Goal: Navigation & Orientation: Find specific page/section

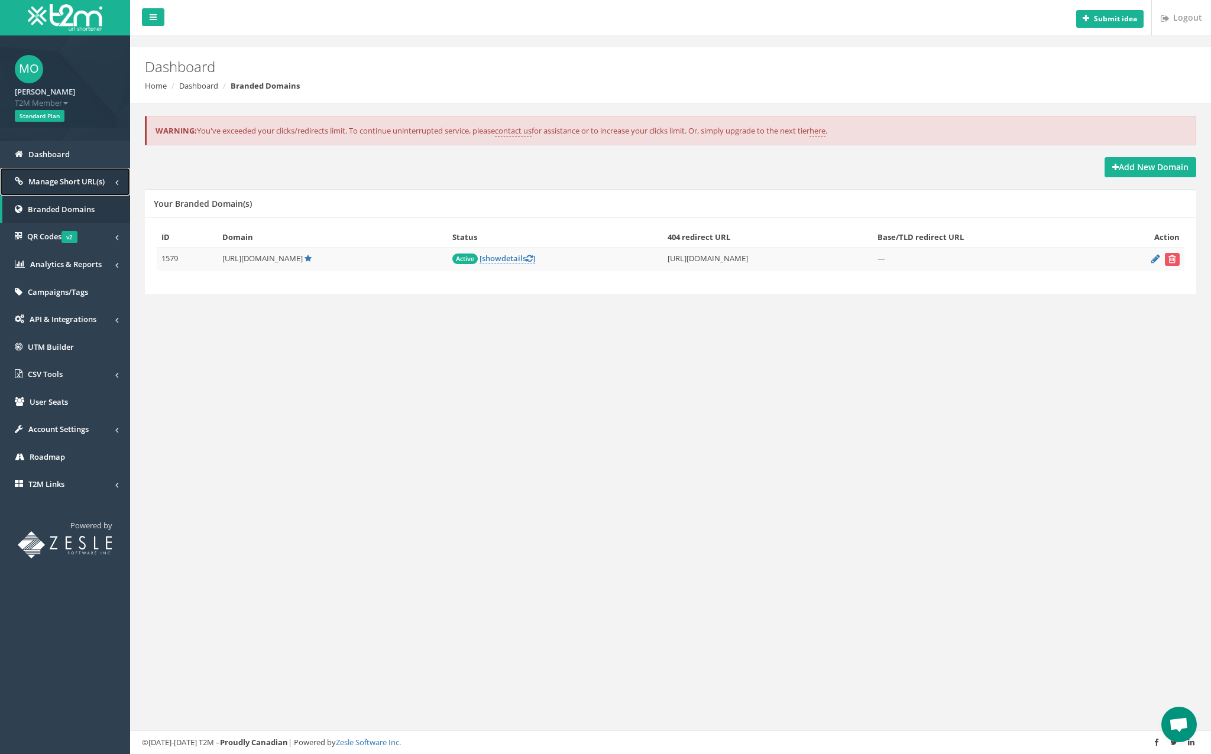
click at [76, 173] on link "Manage Short URL(s)" at bounding box center [65, 182] width 130 height 28
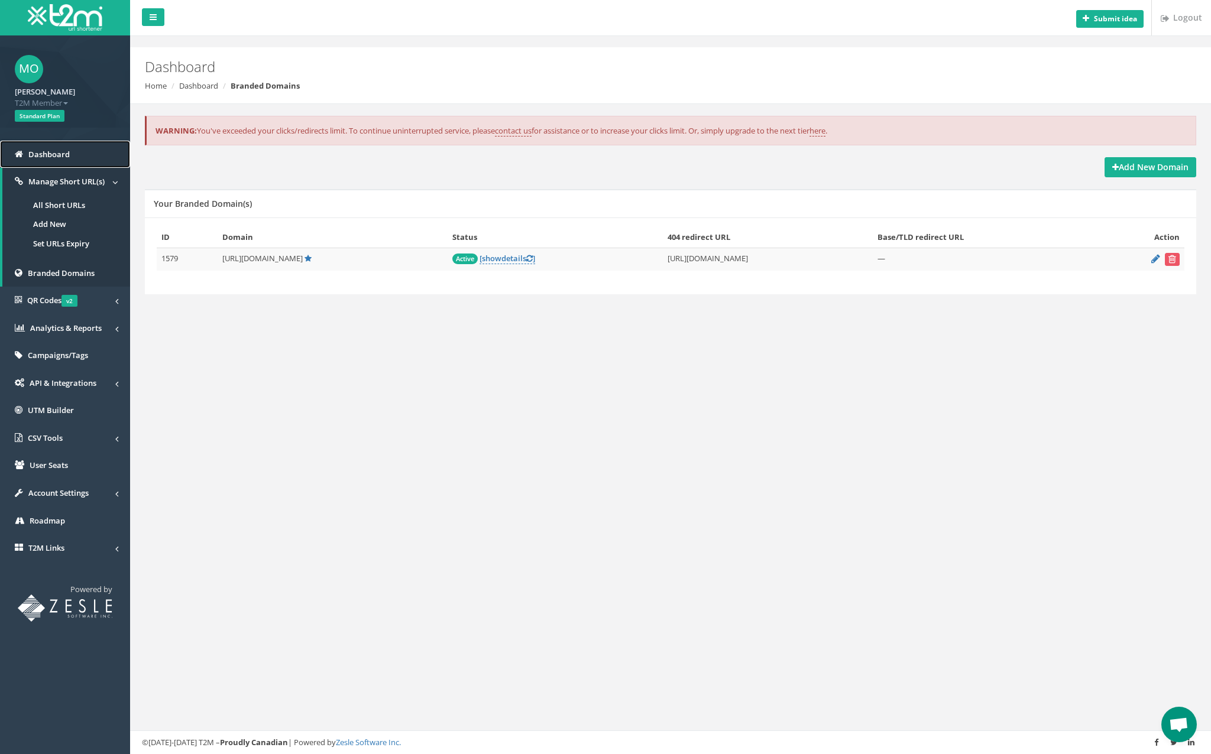
click at [63, 163] on link "Dashboard" at bounding box center [65, 155] width 130 height 28
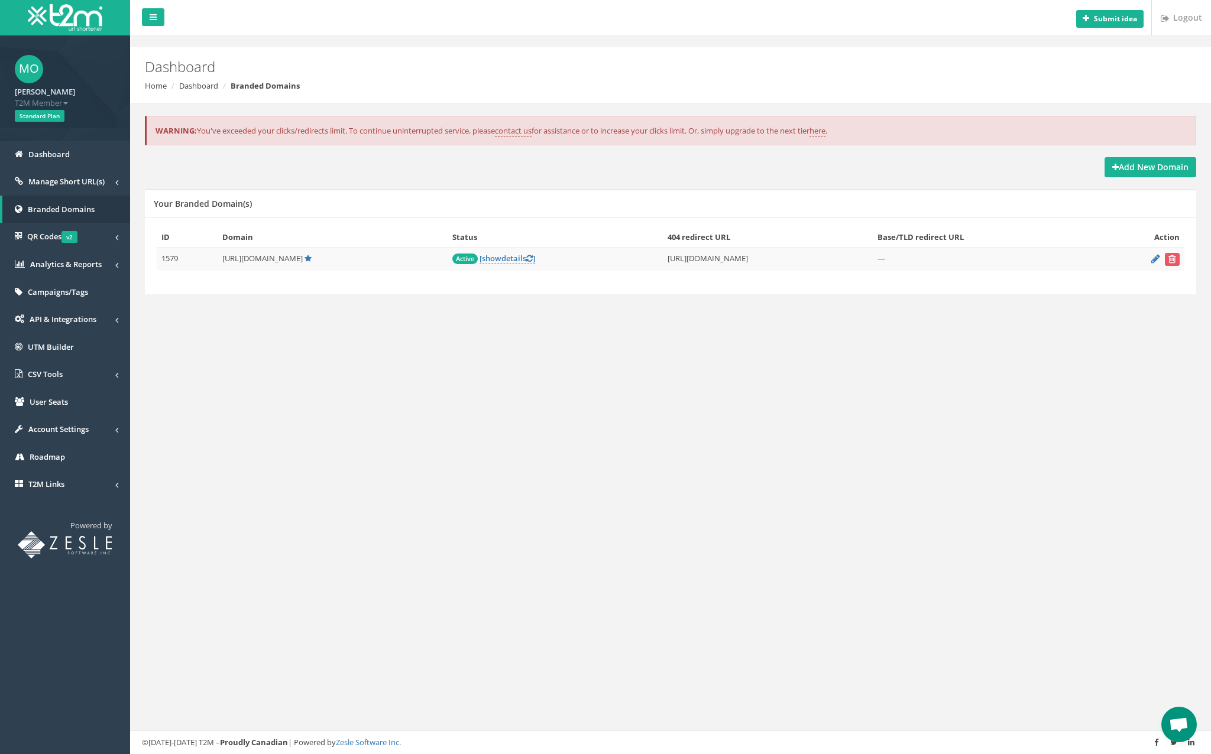
click at [242, 261] on span "[URL][DOMAIN_NAME]" at bounding box center [262, 258] width 80 height 11
click at [97, 474] on link "T2M Links" at bounding box center [65, 485] width 130 height 28
click at [86, 508] on link "Home" at bounding box center [66, 508] width 128 height 20
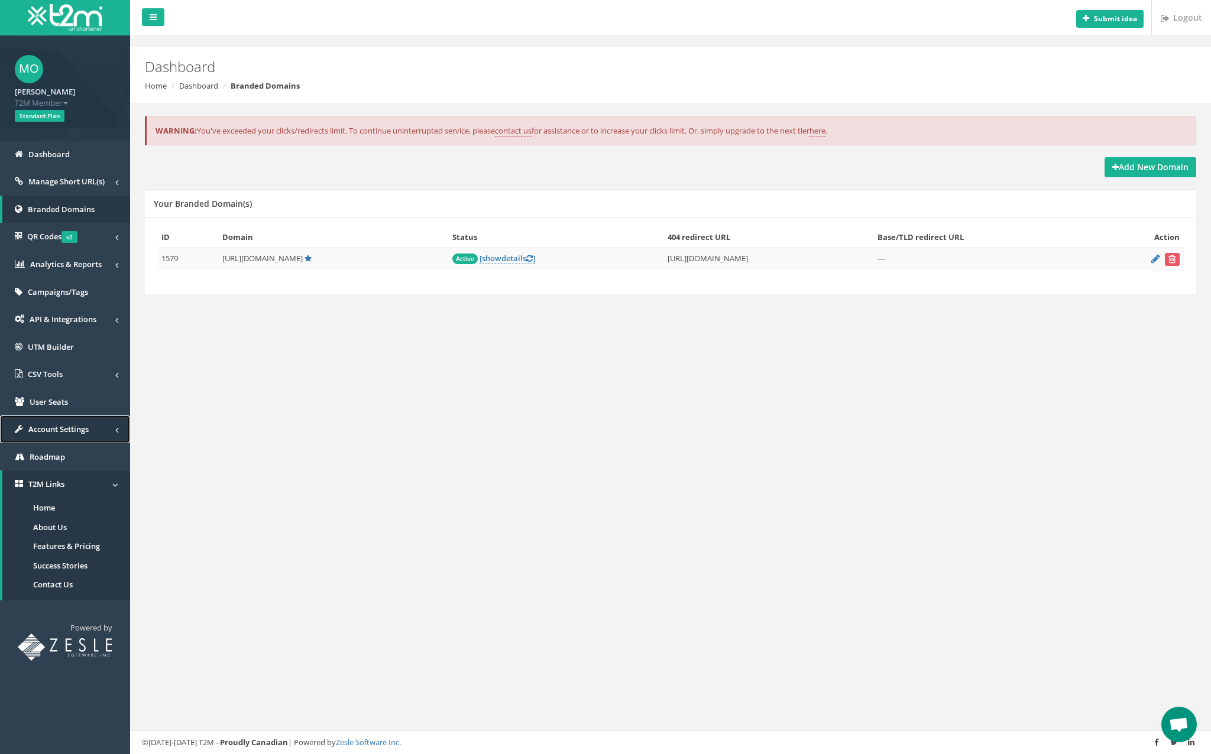
click at [67, 433] on span "Account Settings" at bounding box center [58, 429] width 60 height 11
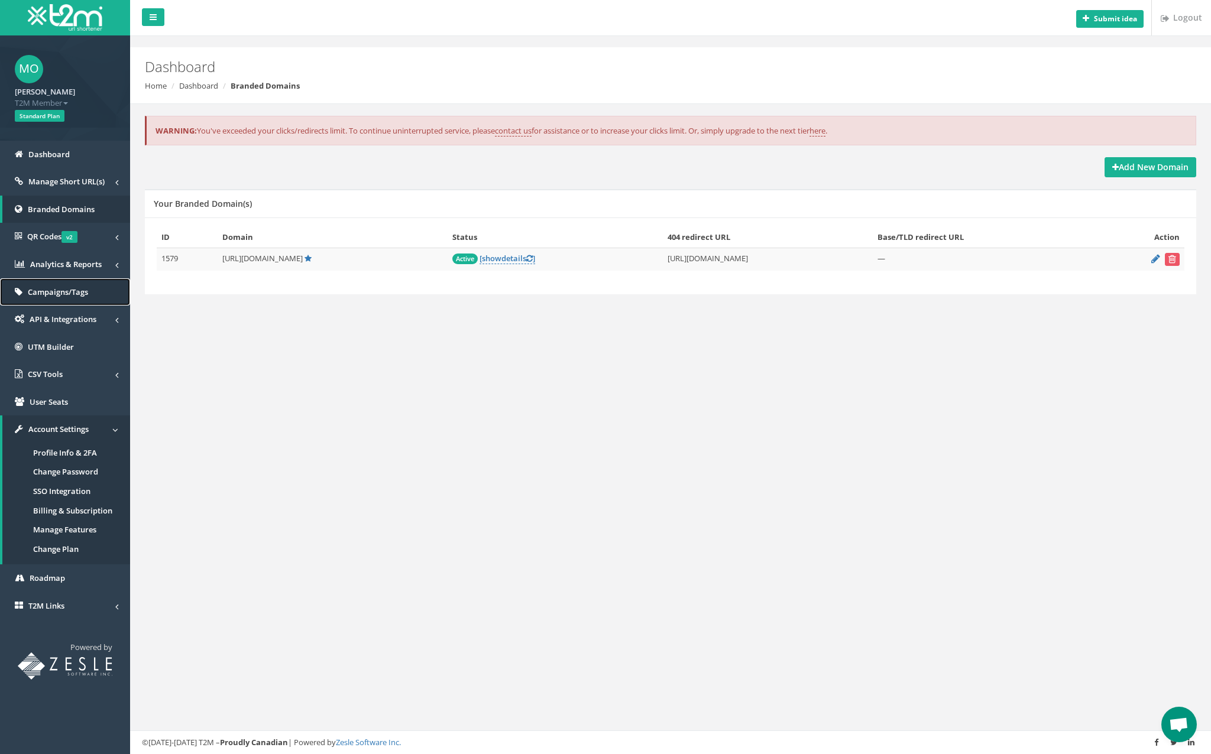
click at [96, 294] on link "Campaigns/Tags" at bounding box center [65, 292] width 130 height 28
